Goal: Task Accomplishment & Management: Complete application form

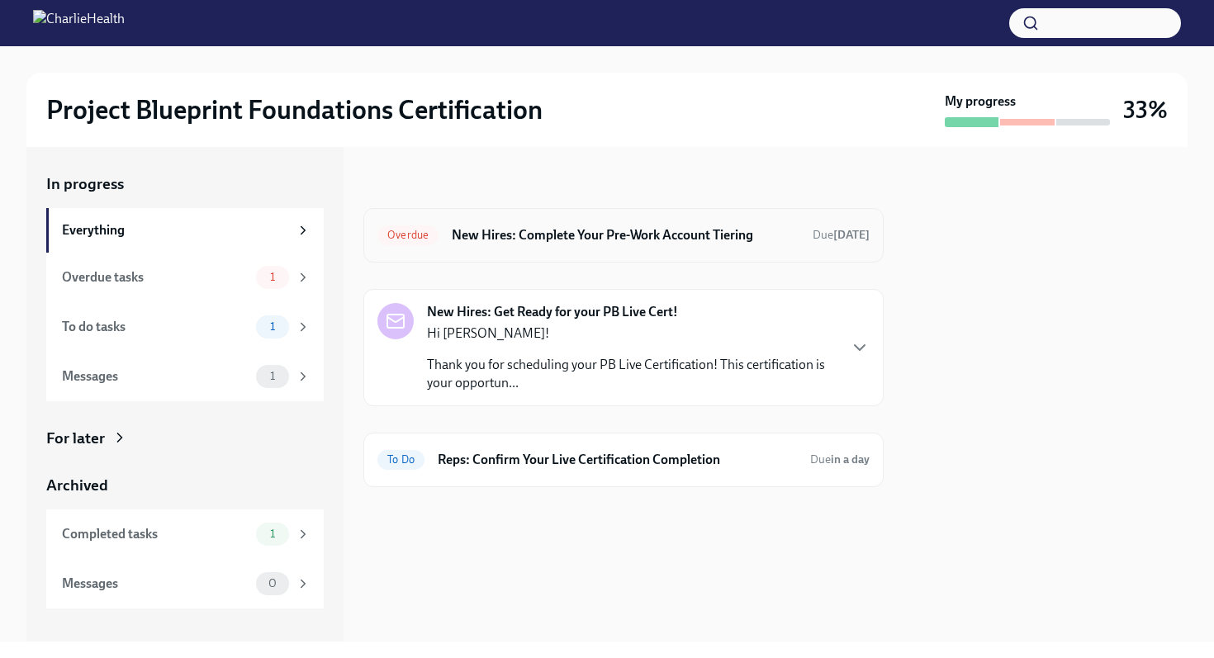
click at [634, 235] on h6 "New Hires: Complete Your Pre-Work Account Tiering" at bounding box center [626, 235] width 348 height 18
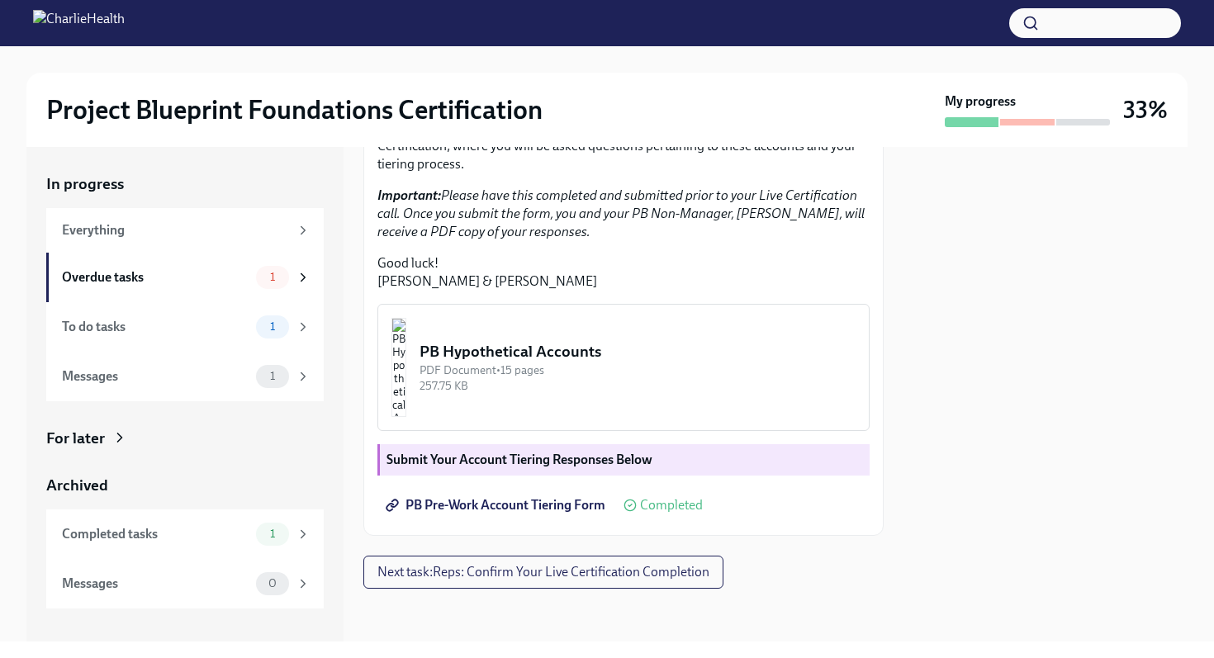
scroll to position [405, 0]
click at [406, 407] on img "button" at bounding box center [399, 367] width 15 height 99
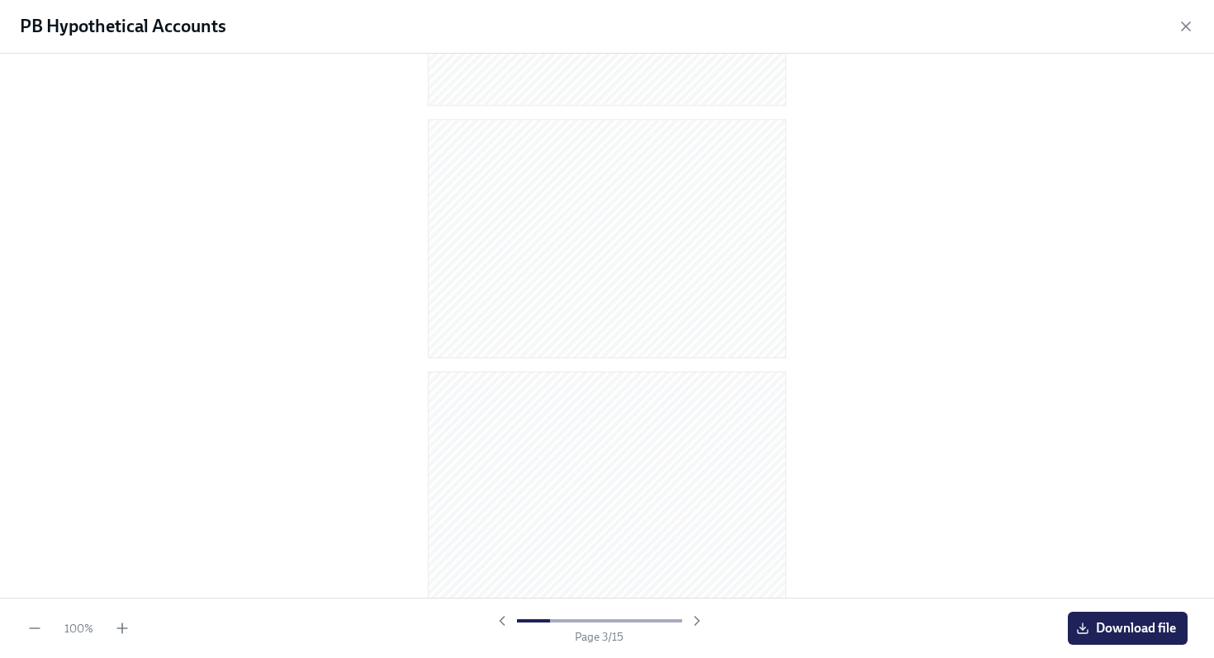
scroll to position [477, 0]
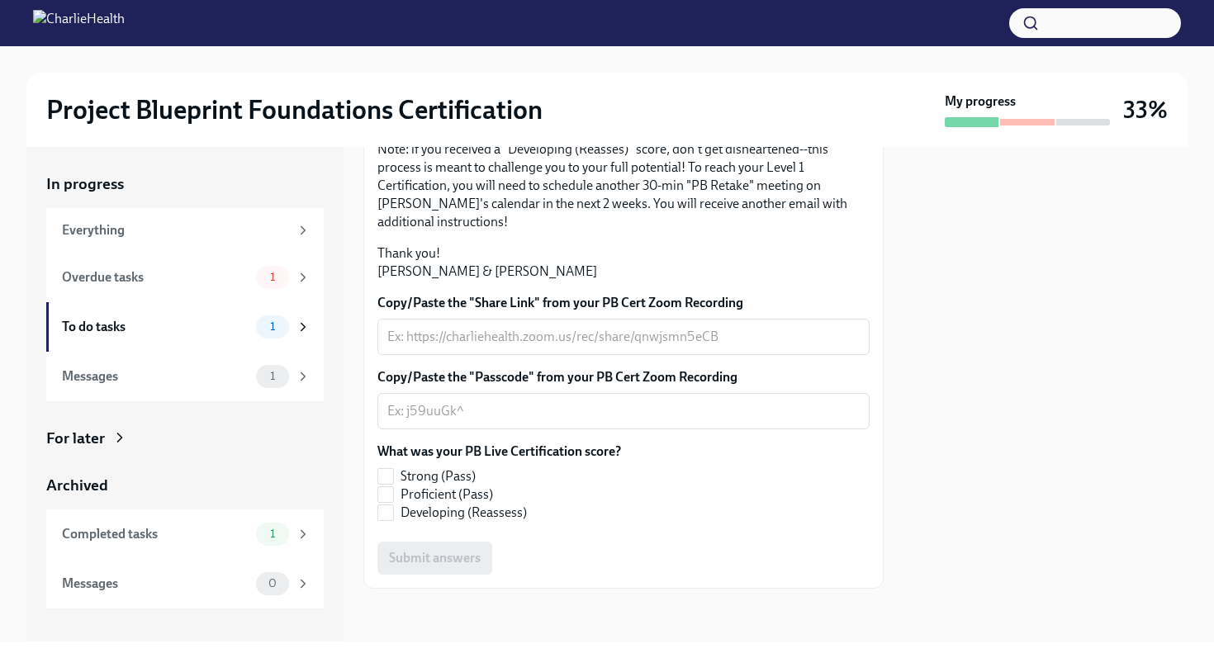
scroll to position [284, 0]
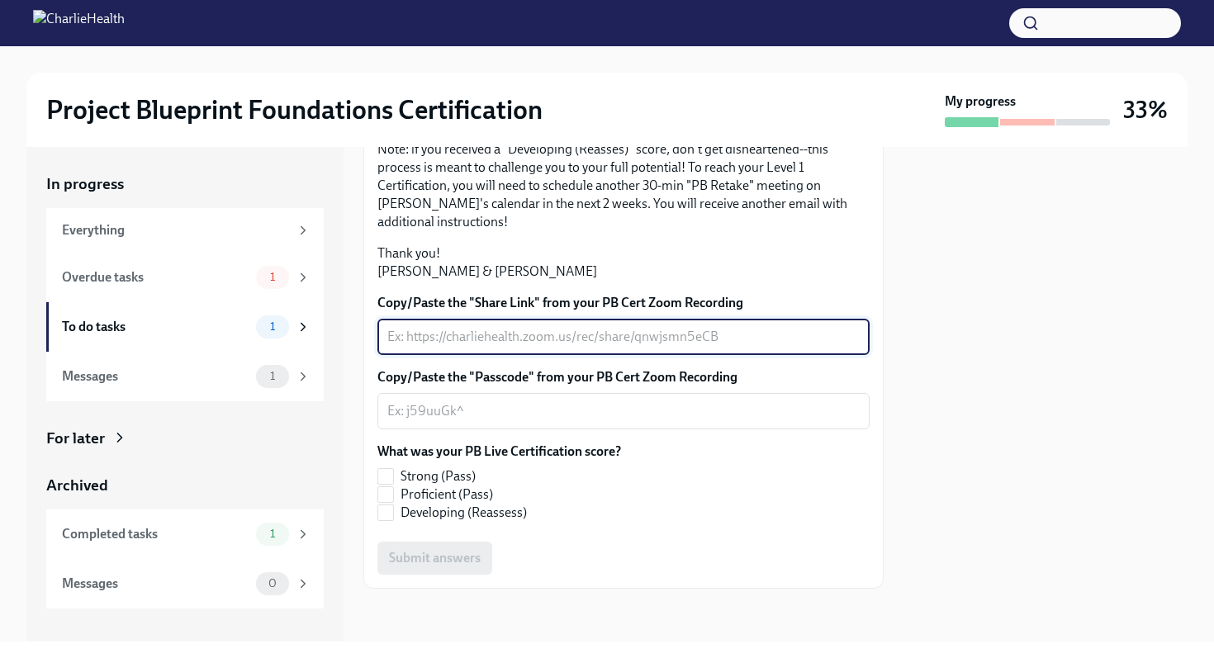
click at [482, 347] on textarea "Copy/Paste the "Share Link" from your PB Cert Zoom Recording" at bounding box center [623, 337] width 472 height 20
paste textarea "[URL][DOMAIN_NAME], 1VZqt*aU"
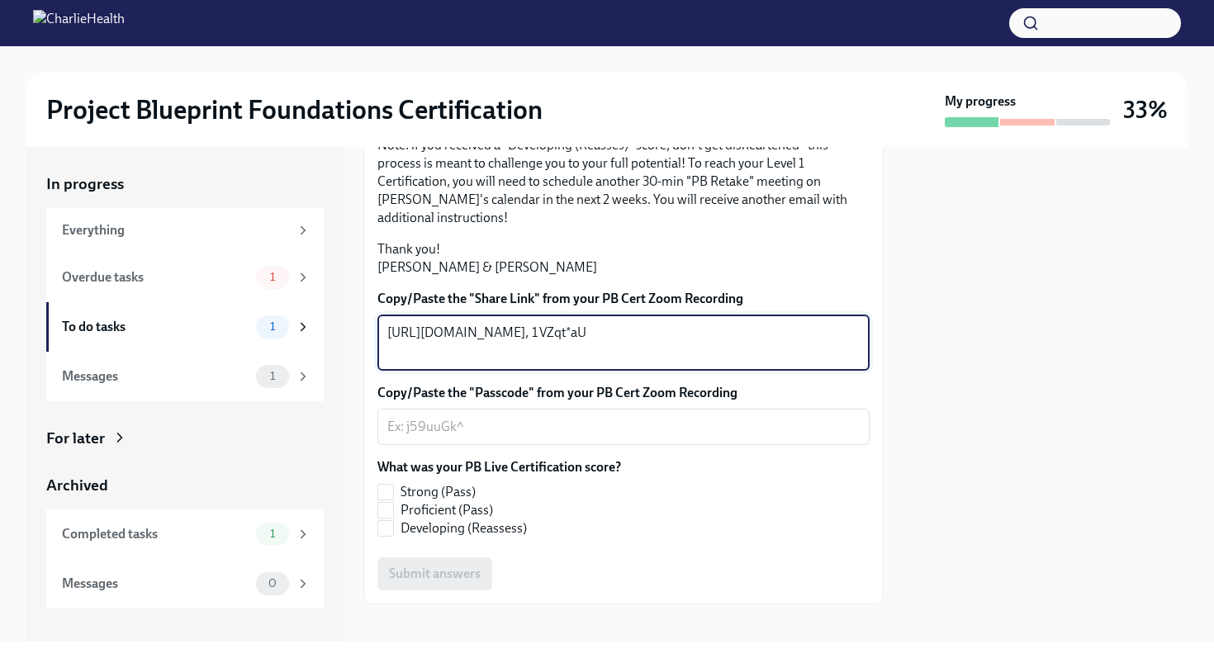
type textarea "[URL][DOMAIN_NAME], 1VZqt*aU"
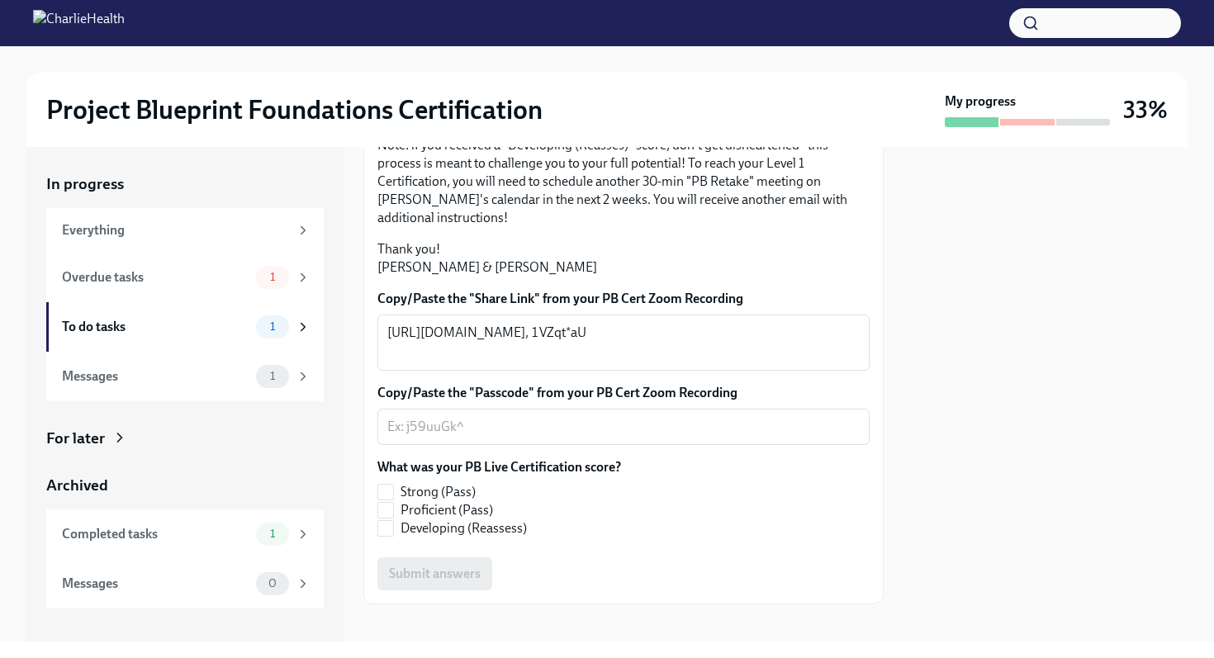
click at [956, 474] on div at bounding box center [1046, 394] width 284 height 495
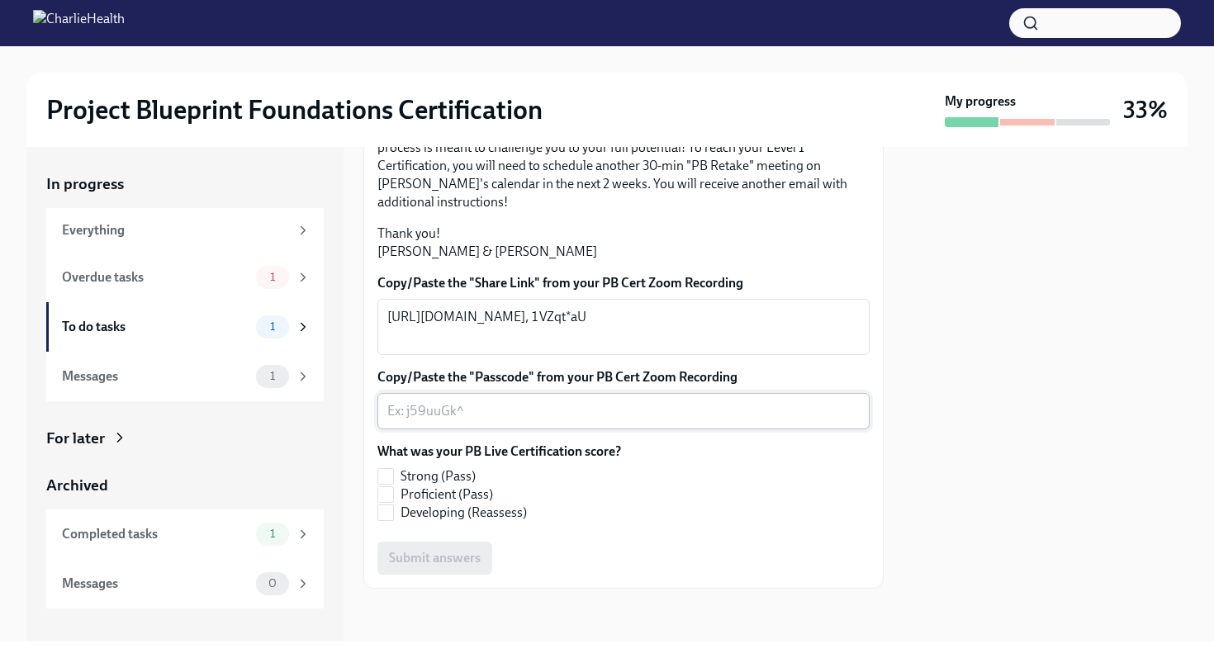
scroll to position [415, 0]
click at [547, 417] on textarea "Copy/Paste the "Passcode" from your PB Cert Zoom Recording" at bounding box center [623, 411] width 472 height 20
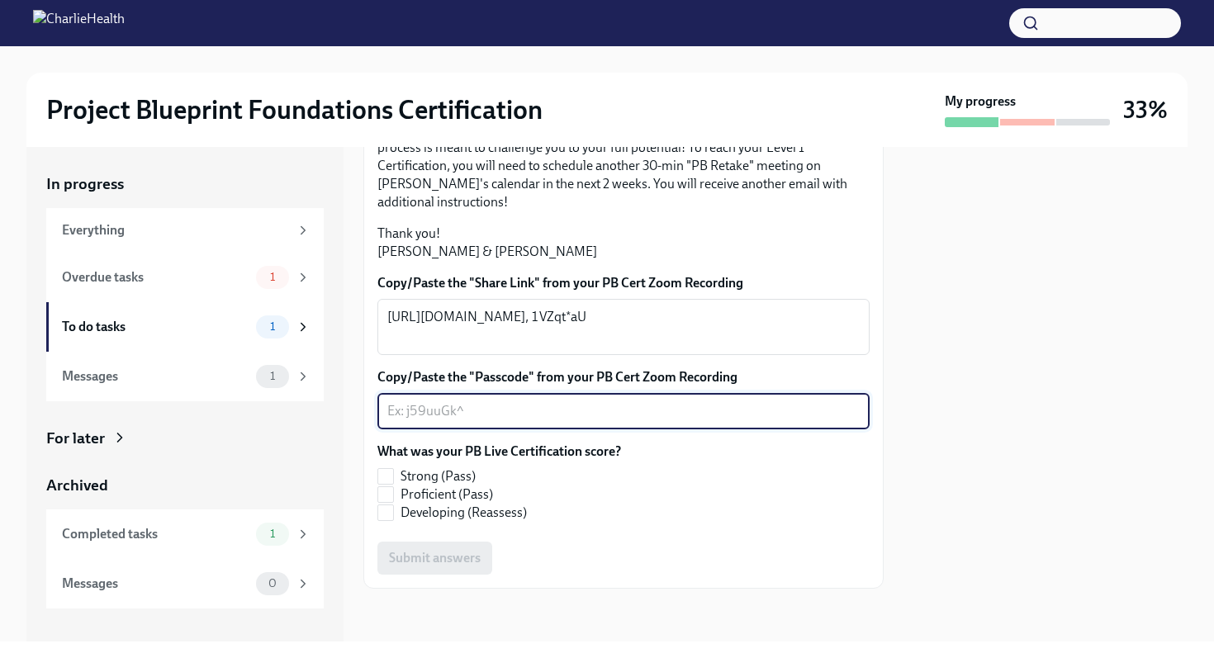
scroll to position [333, 0]
